Goal: Task Accomplishment & Management: Use online tool/utility

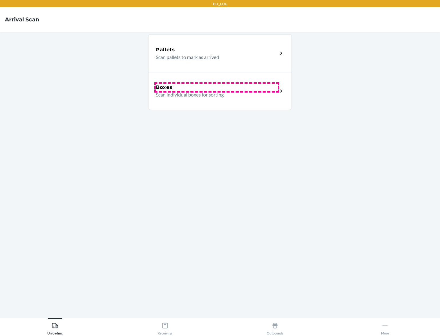
click at [217, 87] on div "Boxes" at bounding box center [217, 87] width 122 height 7
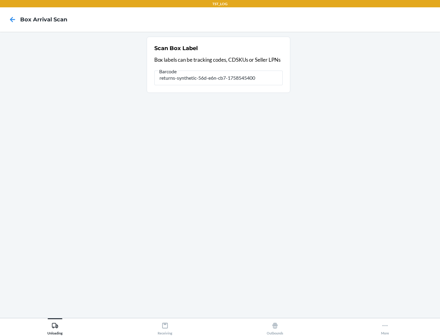
type input "returns-synthetic-56d-e6n-cb7-1758545400"
